Goal: Communication & Community: Answer question/provide support

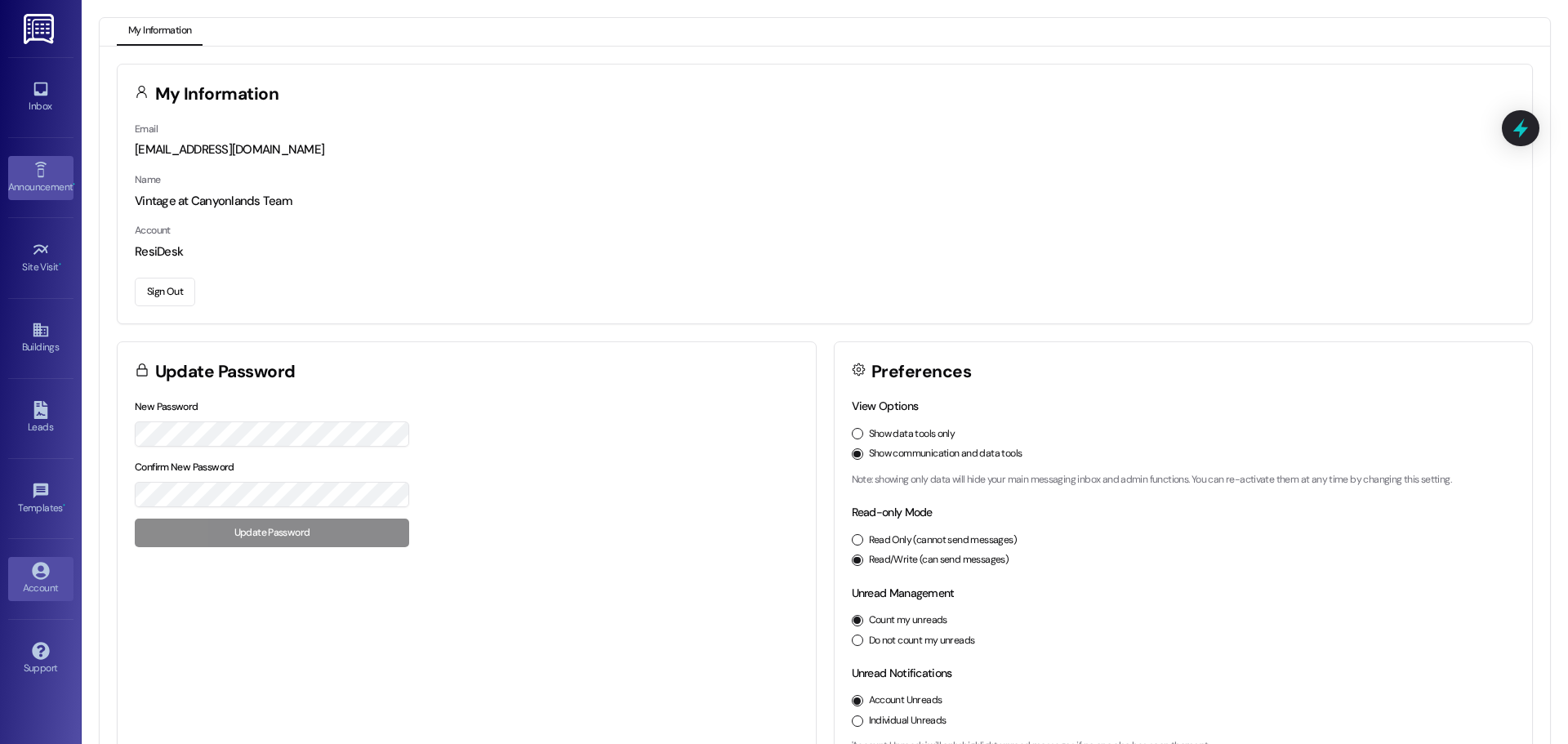
scroll to position [45, 0]
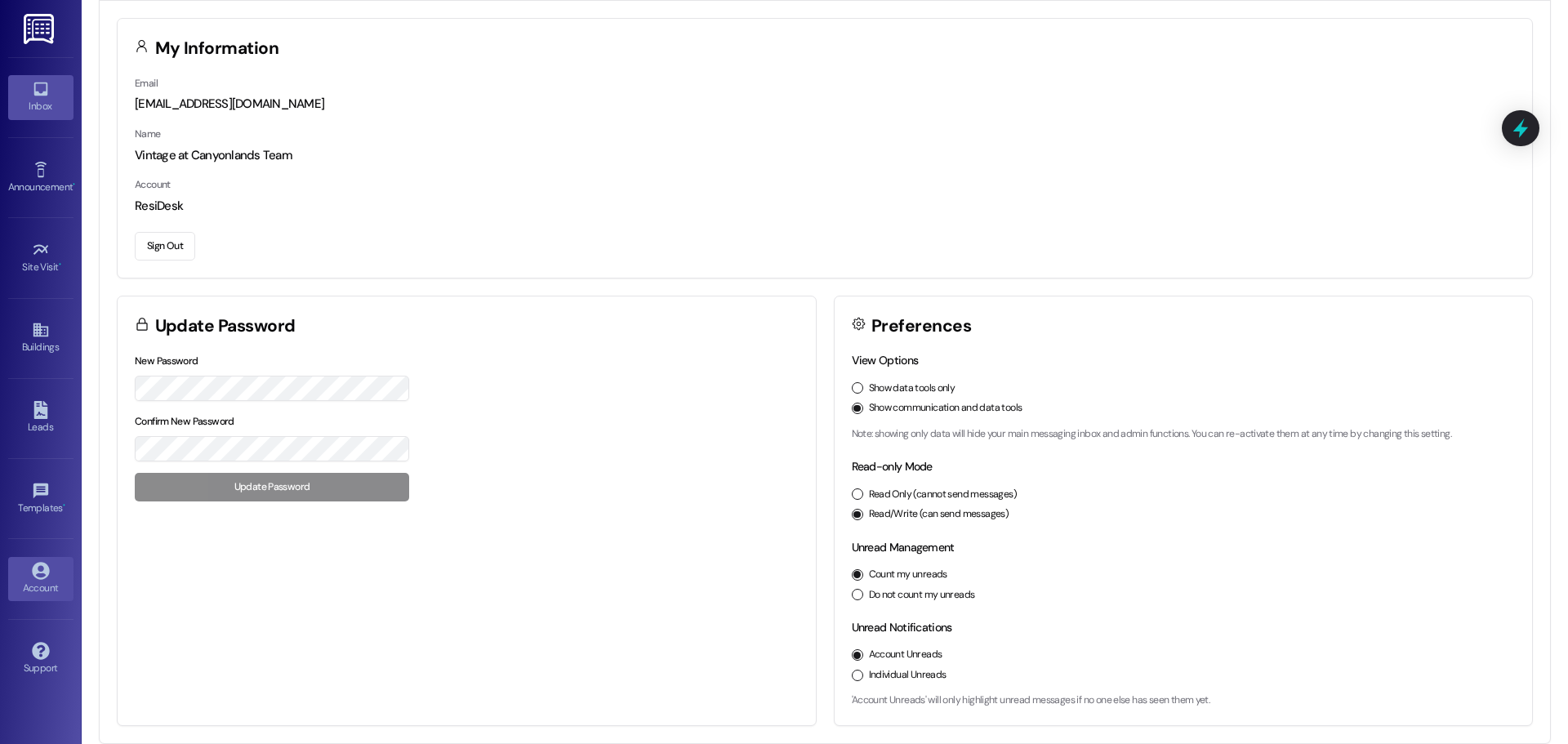
click at [59, 100] on div "Inbox" at bounding box center [40, 106] width 82 height 16
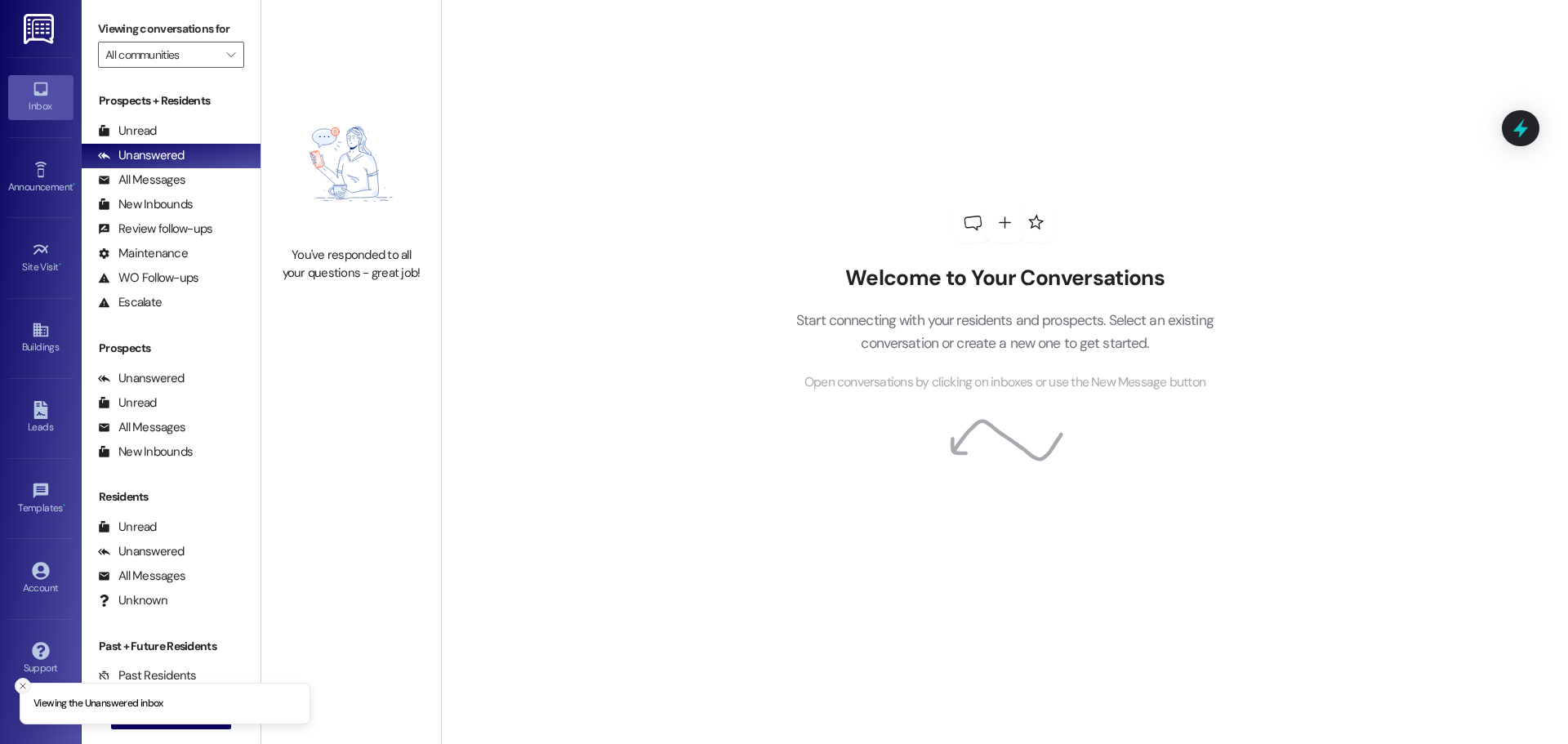
click at [20, 683] on icon "Close toast" at bounding box center [22, 685] width 9 height 9
click at [128, 717] on icon "" at bounding box center [134, 716] width 12 height 13
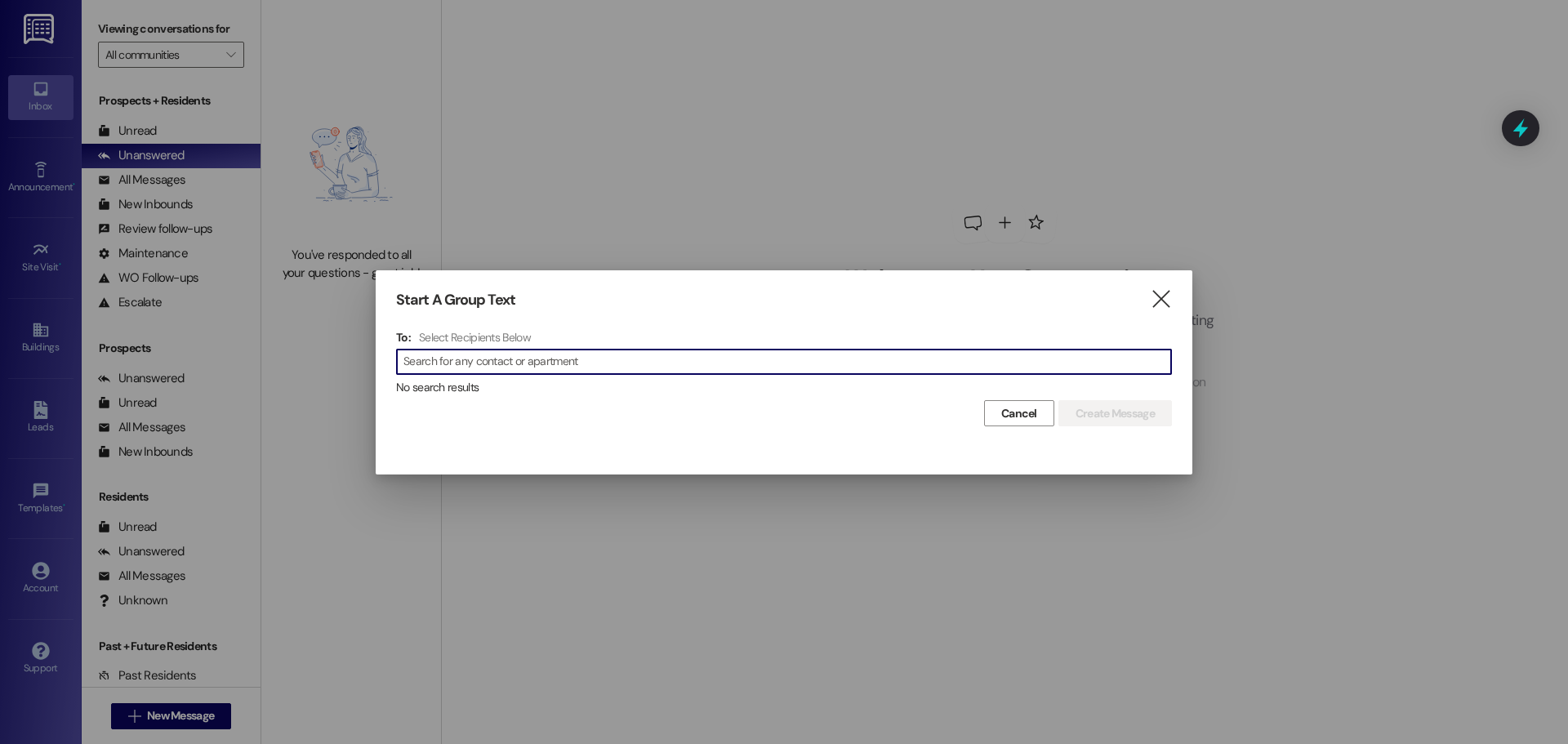
click at [441, 360] on input at bounding box center [787, 361] width 768 height 23
type input "[PERSON_NAME]"
drag, startPoint x: 471, startPoint y: 358, endPoint x: 400, endPoint y: 368, distance: 71.7
click at [400, 368] on div " [PERSON_NAME] " at bounding box center [784, 361] width 776 height 26
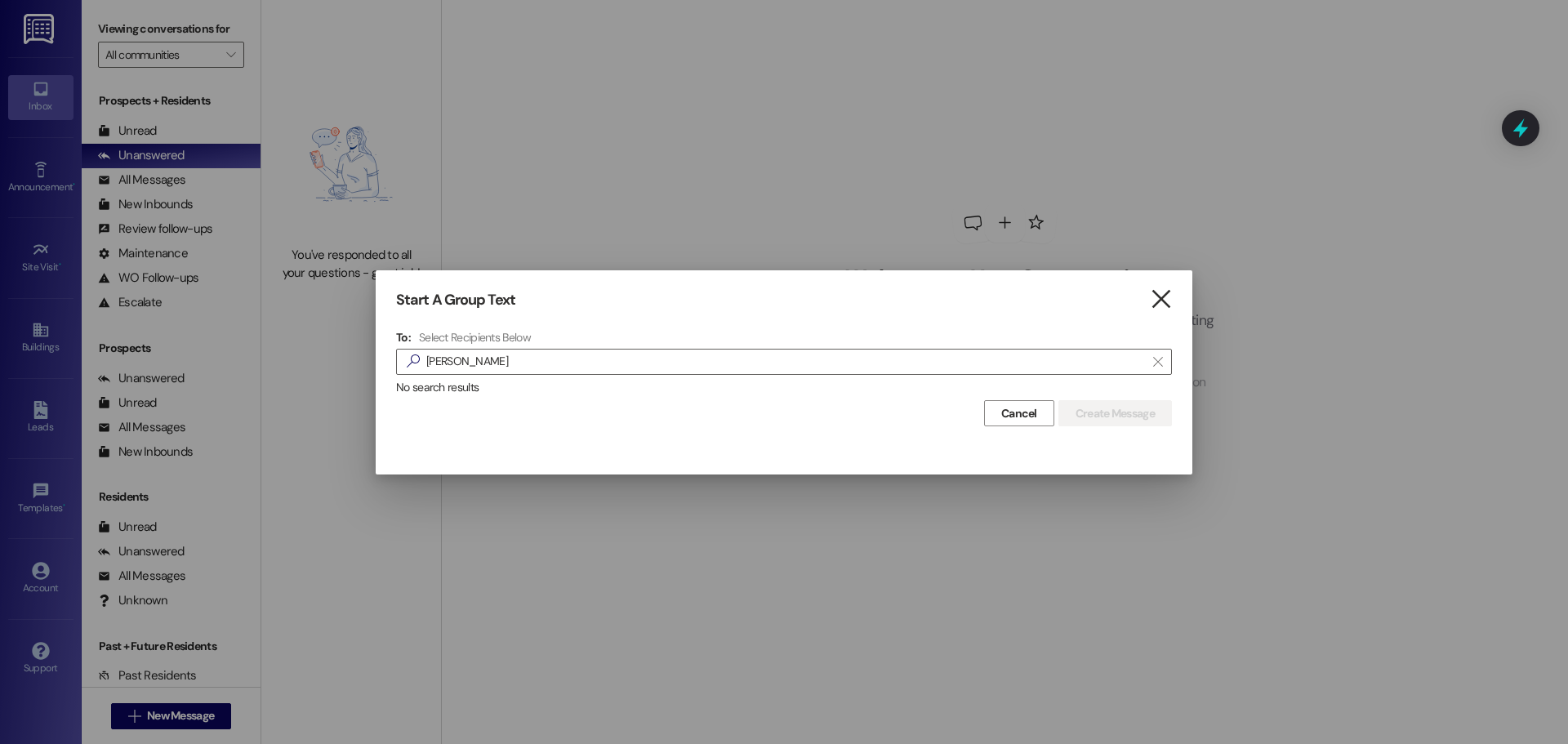
click at [1170, 299] on icon "" at bounding box center [1161, 299] width 22 height 17
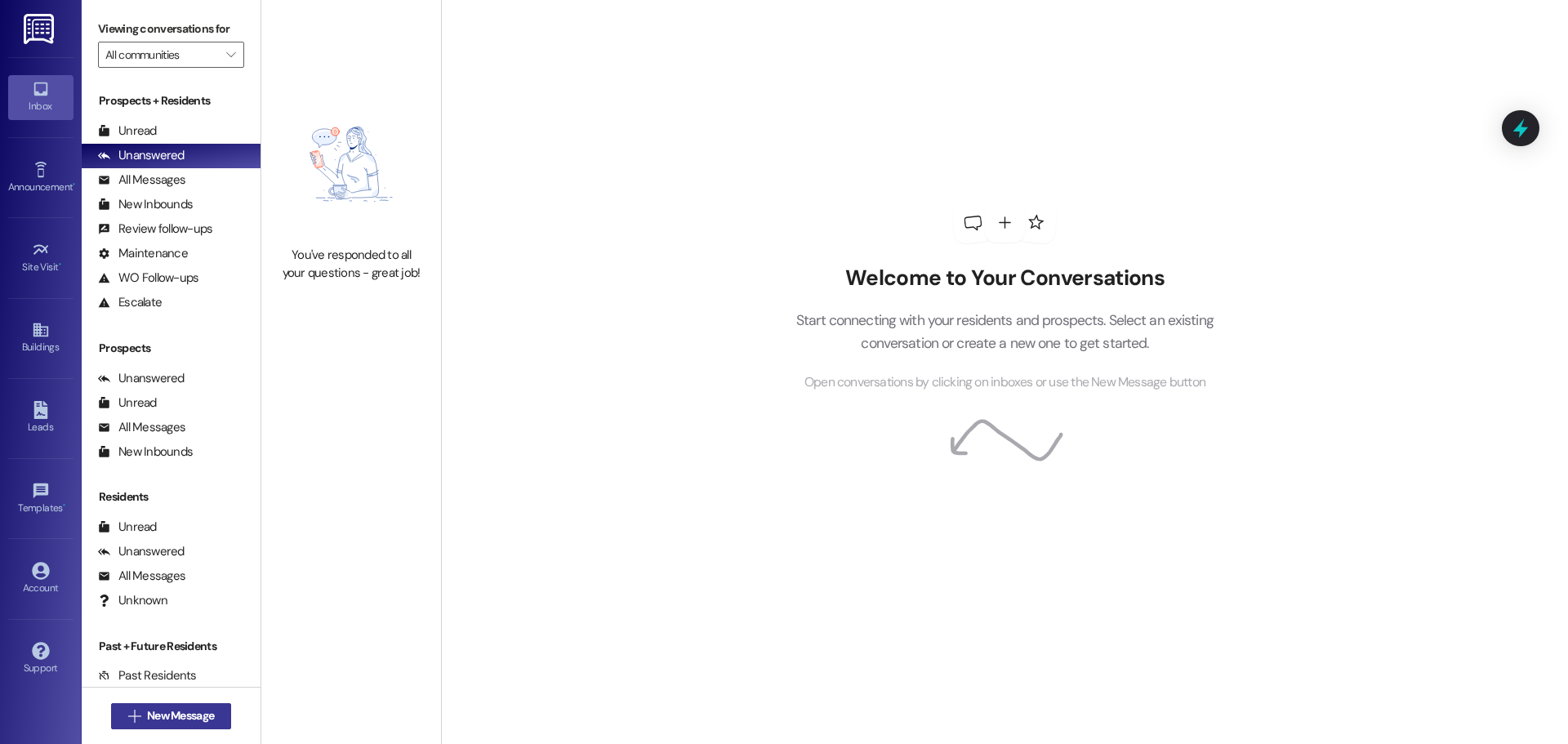
click at [209, 722] on span "New Message" at bounding box center [180, 716] width 67 height 17
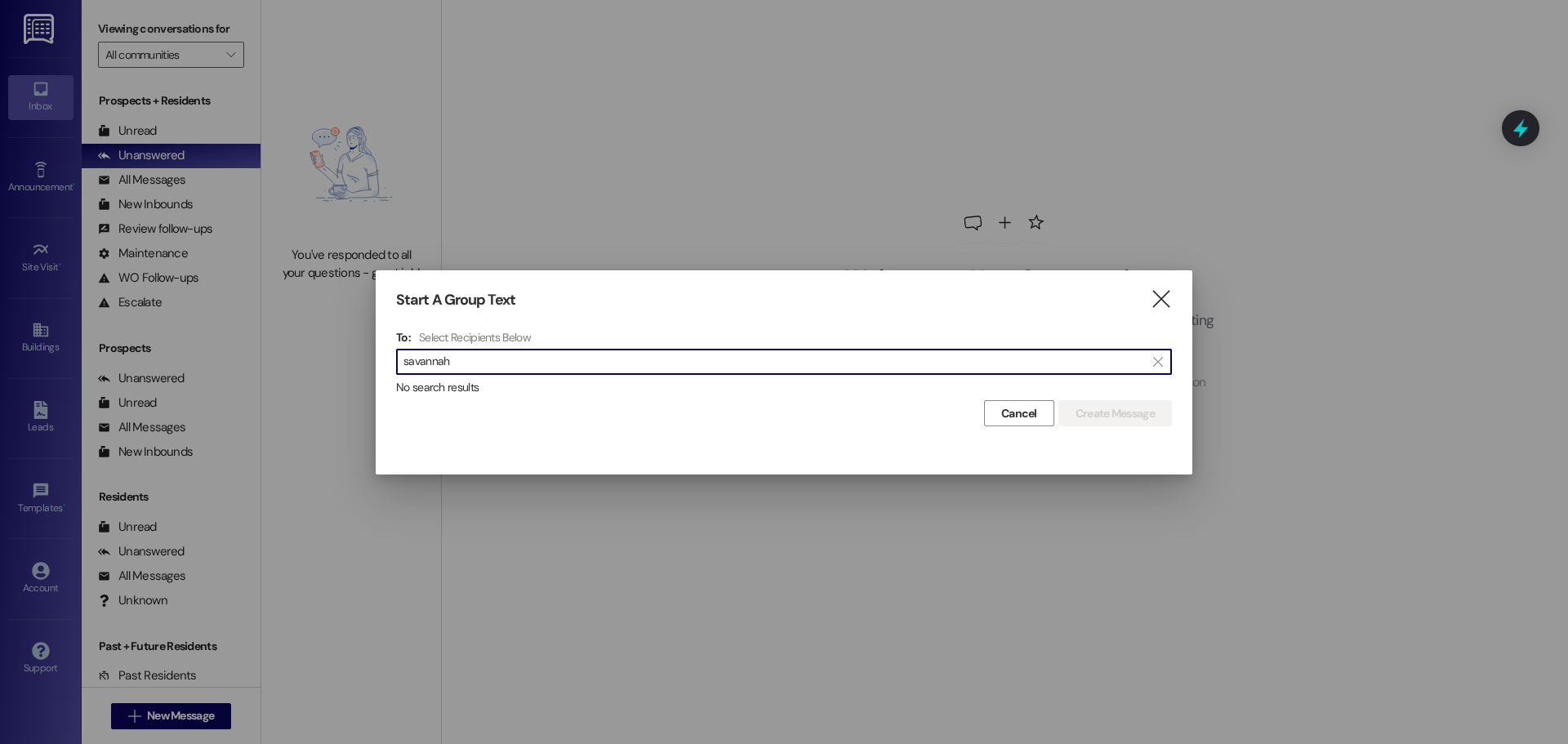
type input "savannah"
click at [1157, 300] on icon "" at bounding box center [1161, 299] width 22 height 17
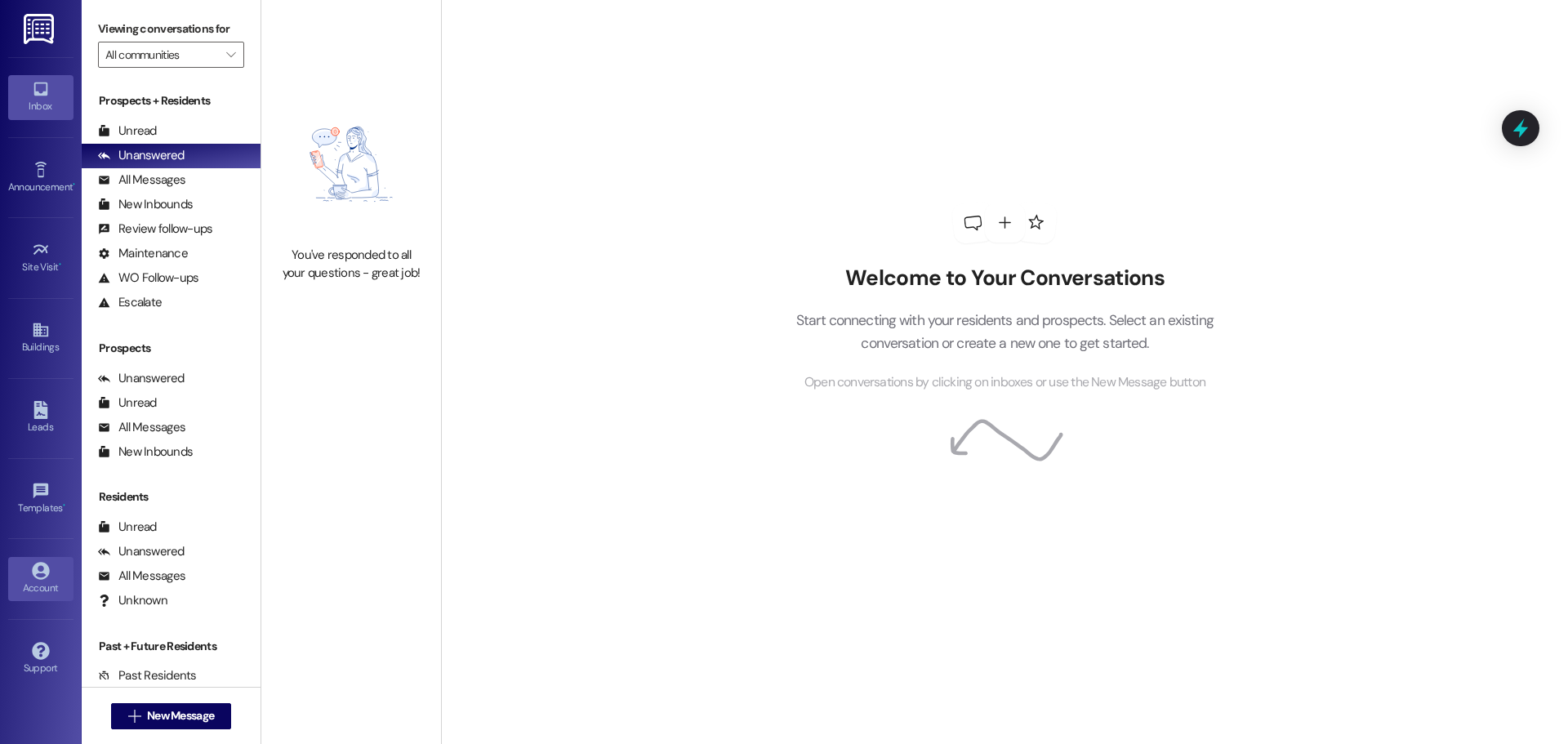
click at [45, 580] on div "Account" at bounding box center [40, 587] width 82 height 16
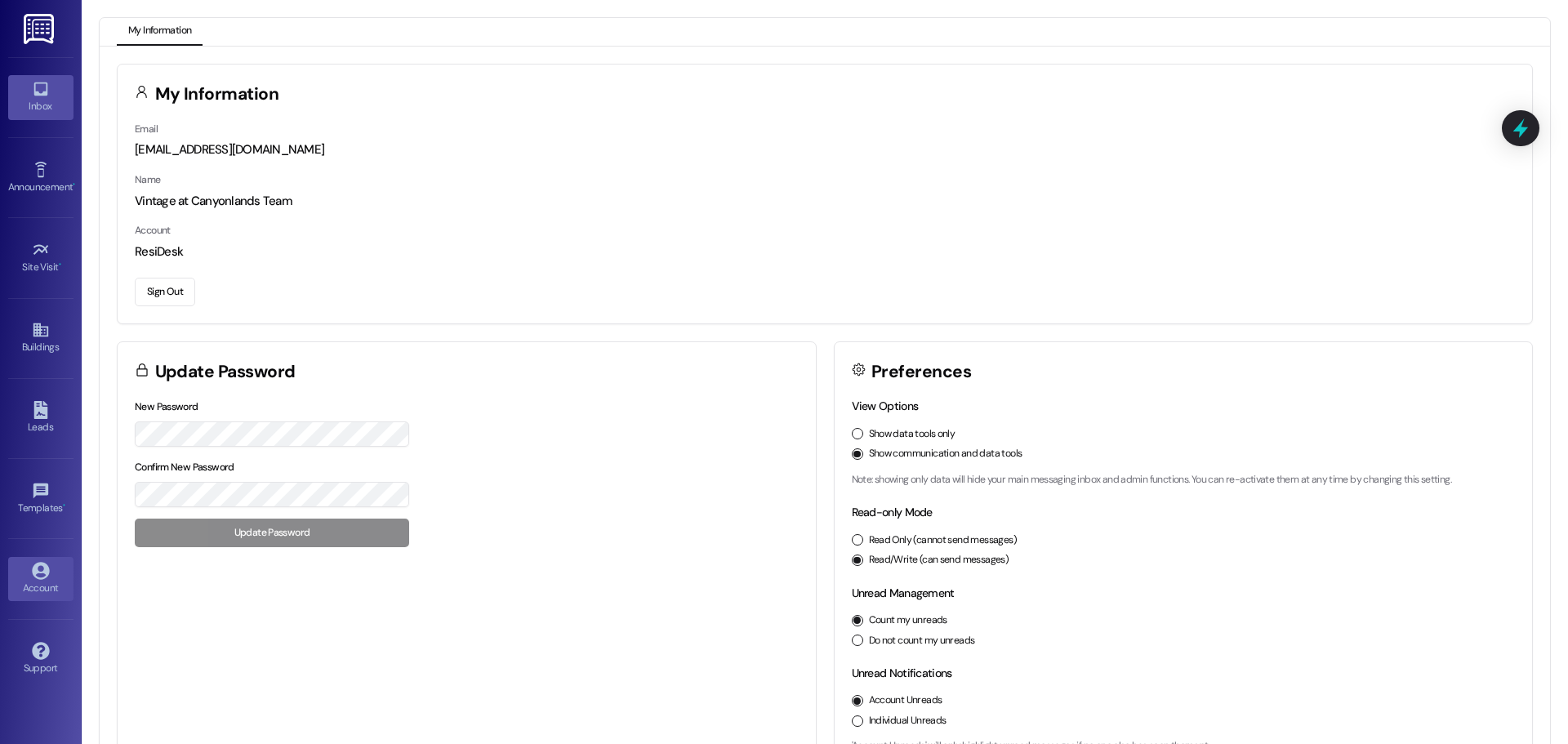
click at [42, 114] on div "Inbox" at bounding box center [40, 106] width 82 height 16
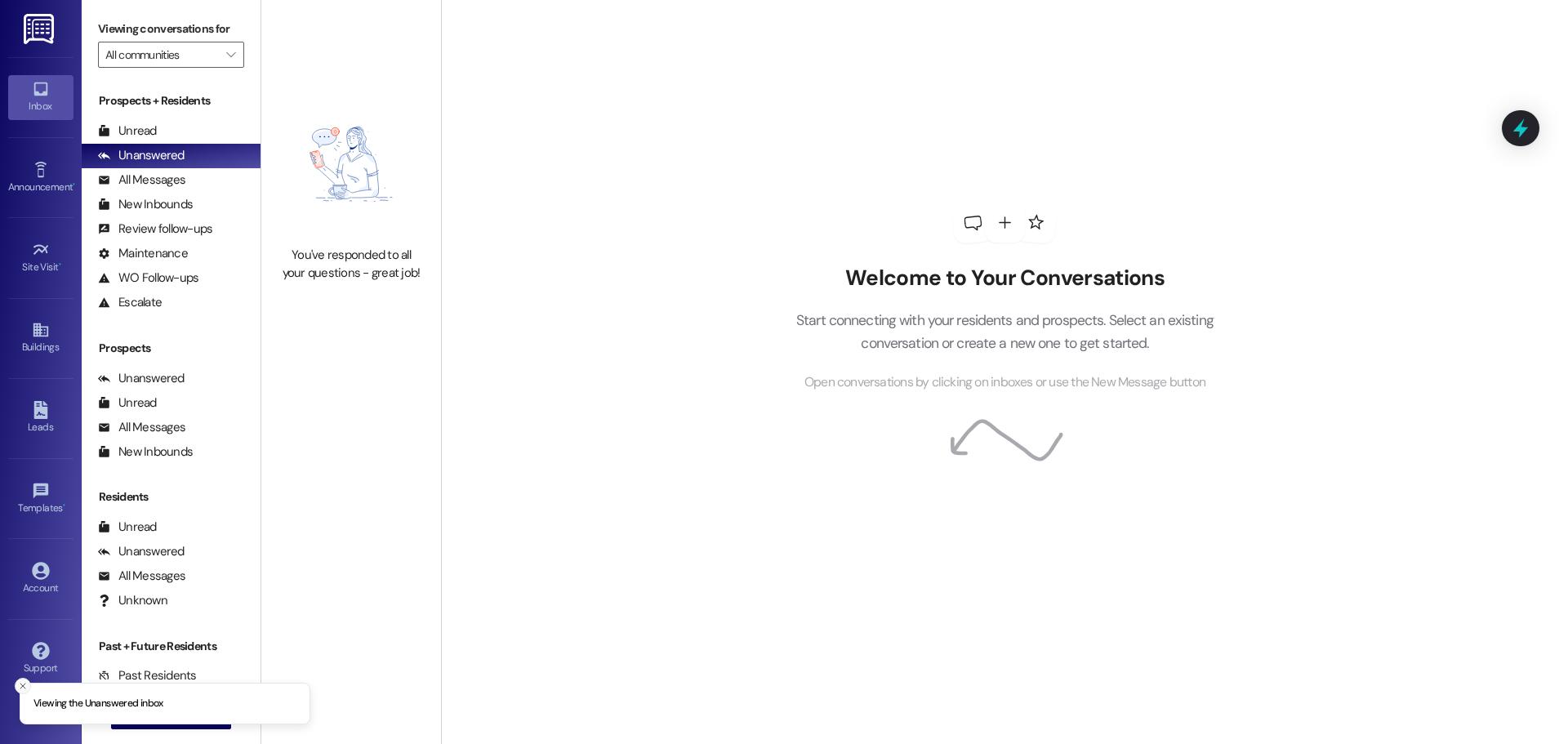
click at [22, 683] on icon "Close toast" at bounding box center [22, 685] width 9 height 9
click at [147, 708] on span "New Message" at bounding box center [180, 716] width 67 height 17
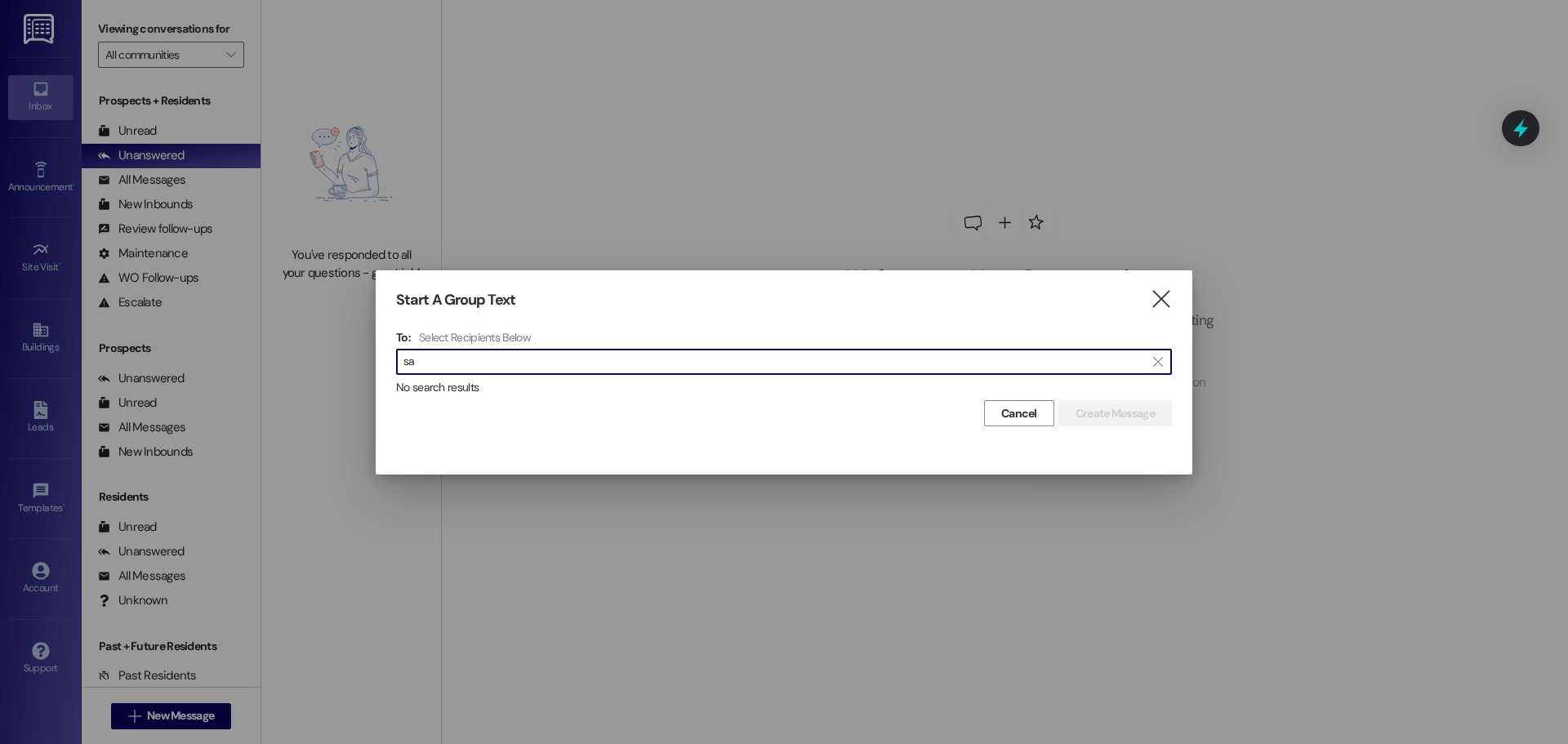
type input "s"
type input "p"
type input "bella"
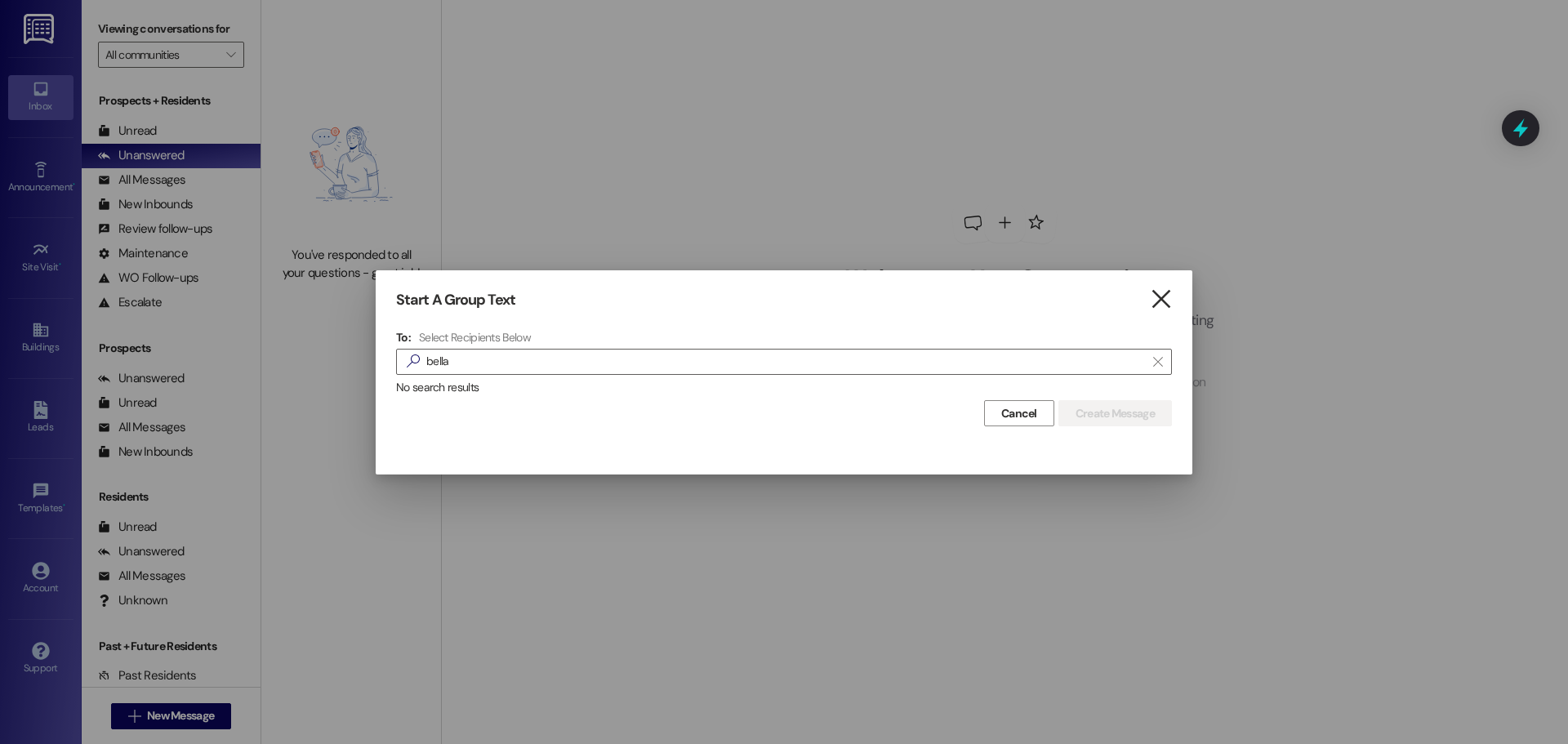
click at [1161, 308] on icon "" at bounding box center [1161, 299] width 22 height 17
